Goal: Information Seeking & Learning: Learn about a topic

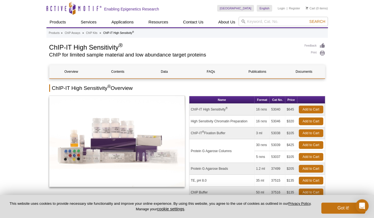
drag, startPoint x: 51, startPoint y: 47, endPoint x: 118, endPoint y: 46, distance: 67.6
click at [118, 46] on h1 "ChIP-IT High Sensitivity ®" at bounding box center [174, 47] width 250 height 8
copy h1 "ChIP-IT High Sensitivity"
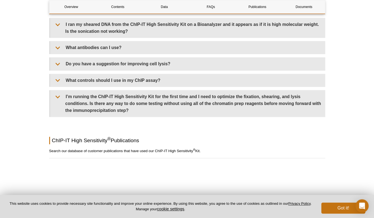
scroll to position [1684, 0]
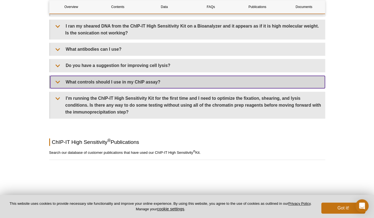
click at [147, 88] on summary "What controls should I use in my ChIP assay?" at bounding box center [187, 82] width 275 height 12
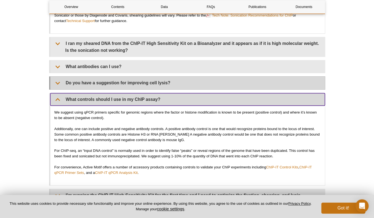
scroll to position [1665, 0]
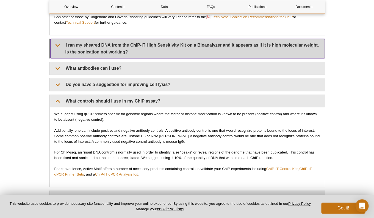
click at [109, 58] on summary "I ran my sheared DNA from the ChIP-IT High Sensitivity Kit on a Bioanalyzer and…" at bounding box center [187, 48] width 275 height 19
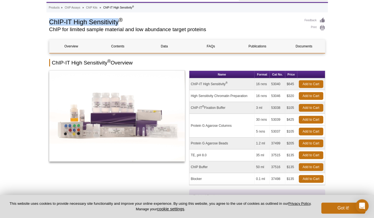
scroll to position [0, 0]
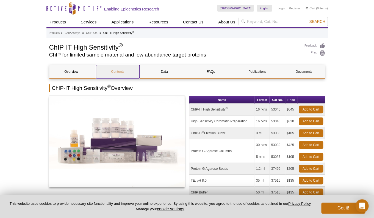
click at [116, 69] on link "Contents" at bounding box center [118, 71] width 44 height 13
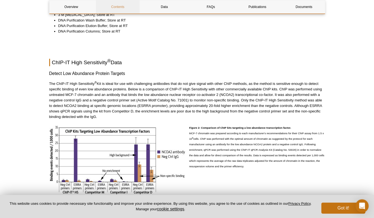
scroll to position [844, 0]
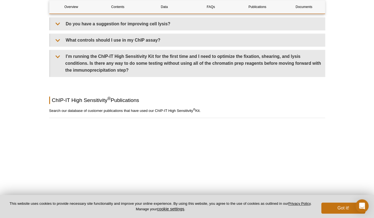
scroll to position [1668, 0]
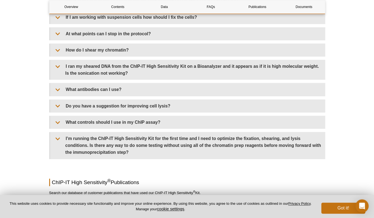
scroll to position [1608, 0]
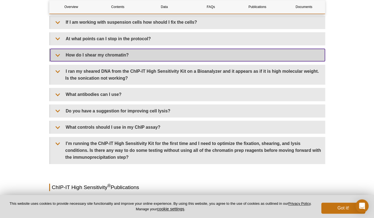
click at [93, 61] on summary "How do I shear my chromatin?" at bounding box center [187, 55] width 275 height 12
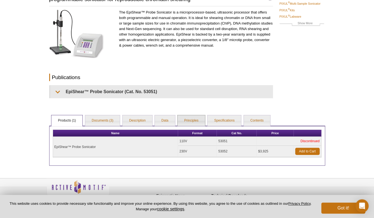
scroll to position [64, 0]
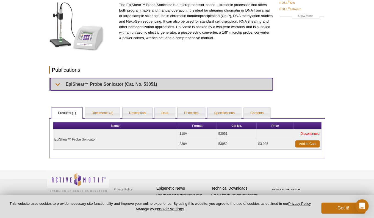
click at [164, 82] on summary "EpiShear™ Probe Sonicator (Cat. No. 53051)" at bounding box center [161, 84] width 222 height 12
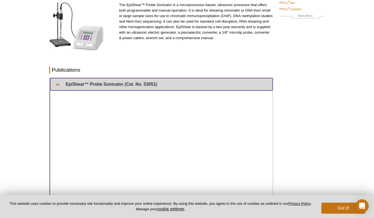
drag, startPoint x: 164, startPoint y: 82, endPoint x: 145, endPoint y: 81, distance: 19.0
click at [145, 81] on summary "EpiShear™ Probe Sonicator (Cat. No. 53051)" at bounding box center [161, 84] width 222 height 12
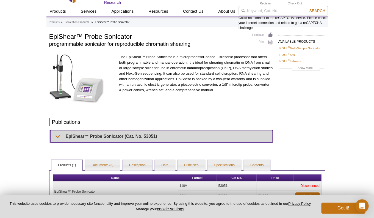
scroll to position [0, 0]
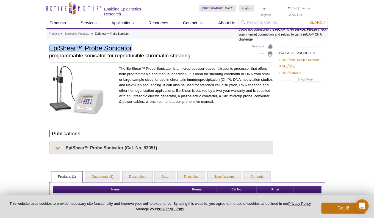
drag, startPoint x: 49, startPoint y: 47, endPoint x: 133, endPoint y: 49, distance: 83.6
click at [133, 49] on h1 "EpiShear™ Probe Sonicator" at bounding box center [148, 47] width 198 height 8
copy h1 "EpiShear™ Probe Sonicator"
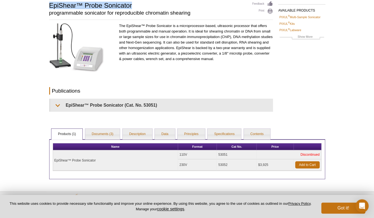
scroll to position [42, 0]
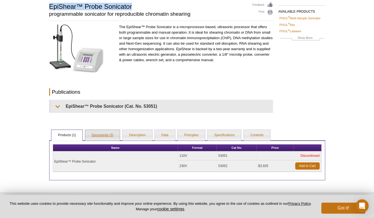
click at [112, 134] on link "Documents (3)" at bounding box center [102, 135] width 35 height 11
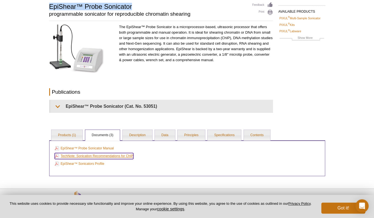
click at [106, 155] on link "TechNote: Sonication Recommendations for ChIP" at bounding box center [94, 156] width 79 height 6
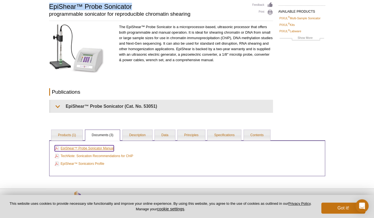
click at [93, 149] on link "EpiShear™ Probe Sonicator Manual" at bounding box center [84, 148] width 59 height 6
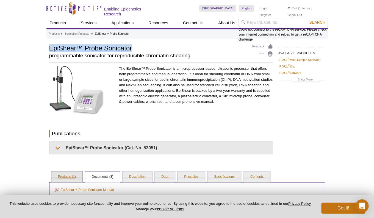
click at [71, 176] on link "Products (1)" at bounding box center [66, 176] width 31 height 11
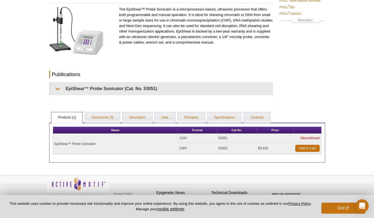
scroll to position [59, 0]
